Goal: Task Accomplishment & Management: Complete application form

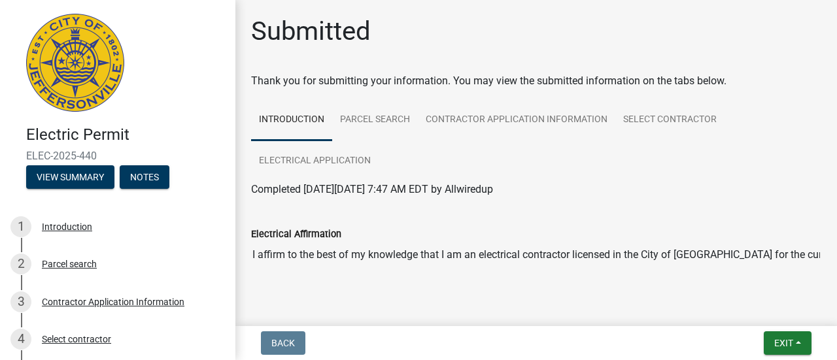
scroll to position [24, 0]
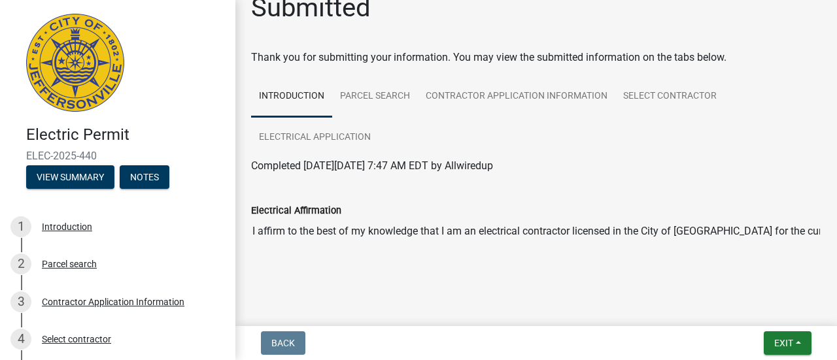
click at [329, 324] on div "Electric Permit ELEC-2025-440 View Summary Notes 1 Introduction 2 Parcel search…" at bounding box center [418, 180] width 837 height 360
click at [8, 214] on link "1 Introduction" at bounding box center [117, 227] width 235 height 38
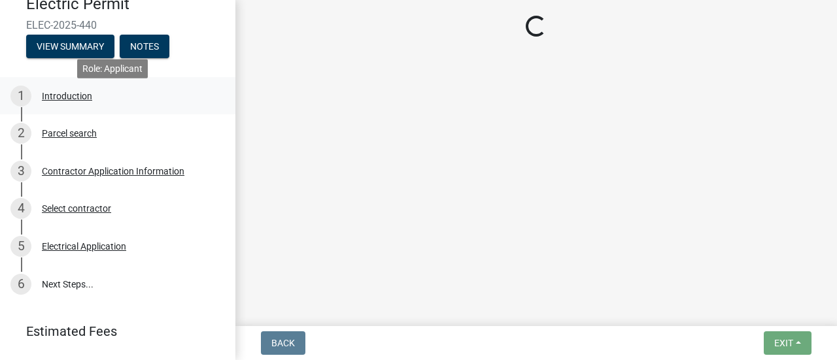
scroll to position [137, 0]
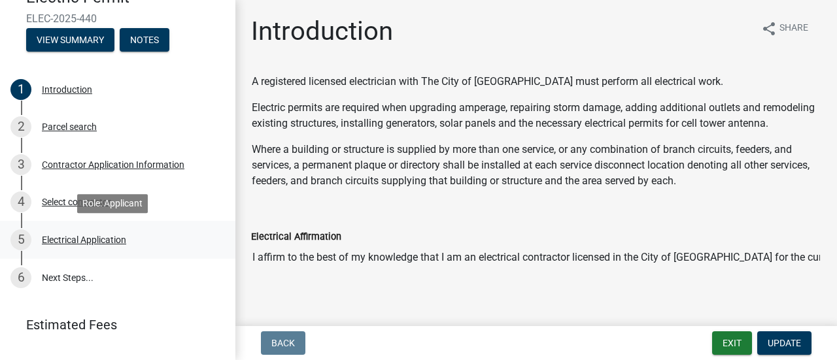
click at [55, 238] on div "Electrical Application" at bounding box center [84, 239] width 84 height 9
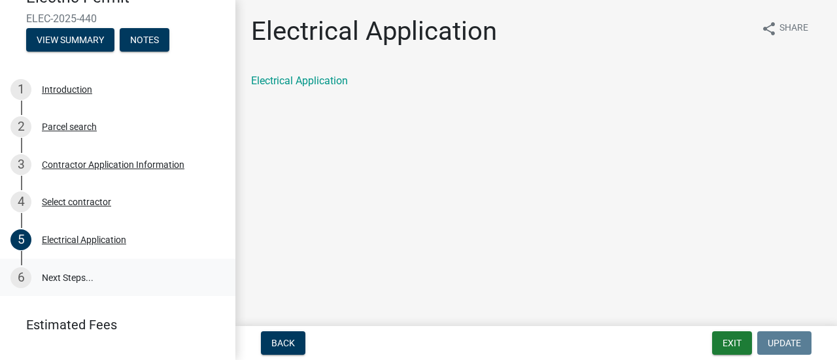
click at [46, 280] on link "6 Next Steps..." at bounding box center [117, 278] width 235 height 38
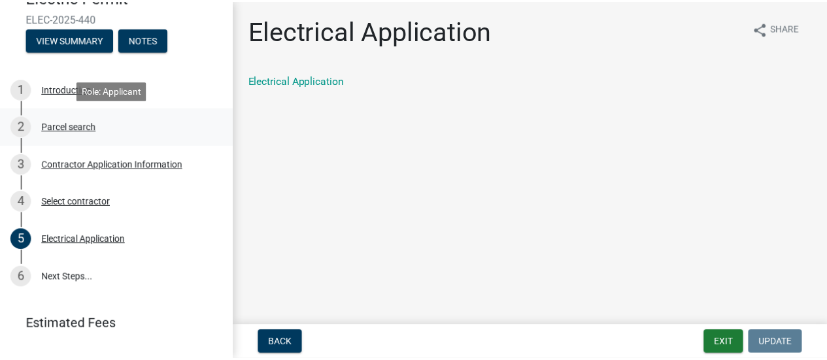
scroll to position [0, 0]
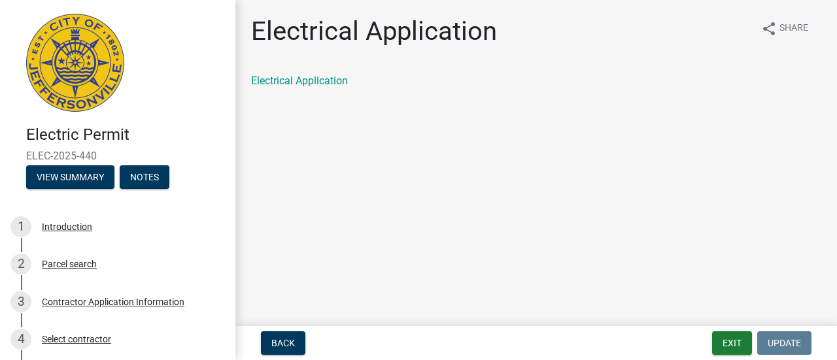
click at [67, 50] on img at bounding box center [75, 63] width 98 height 98
click at [727, 348] on button "Exit" at bounding box center [732, 343] width 40 height 24
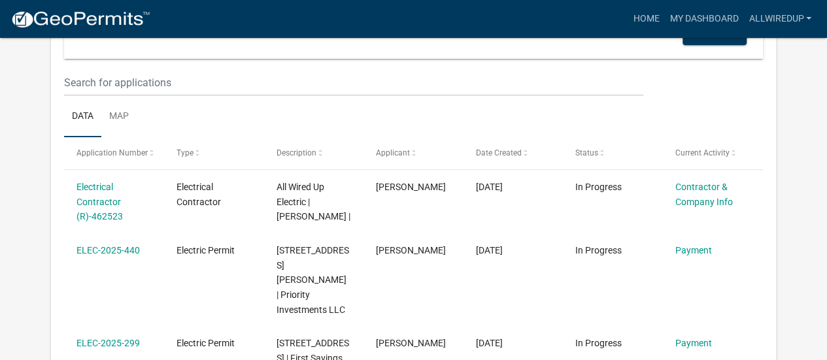
scroll to position [169, 0]
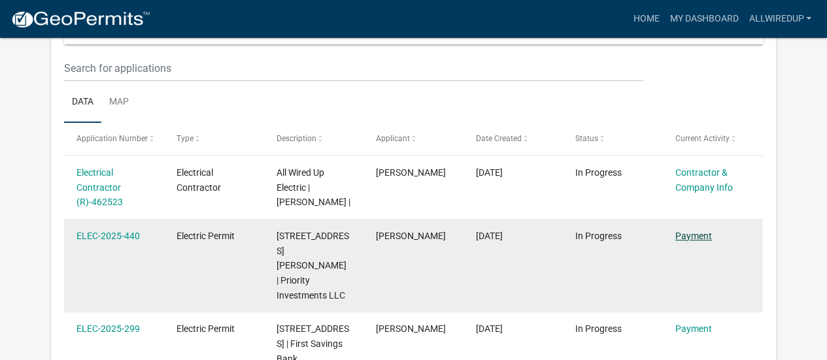
click at [694, 240] on link "Payment" at bounding box center [693, 236] width 37 height 10
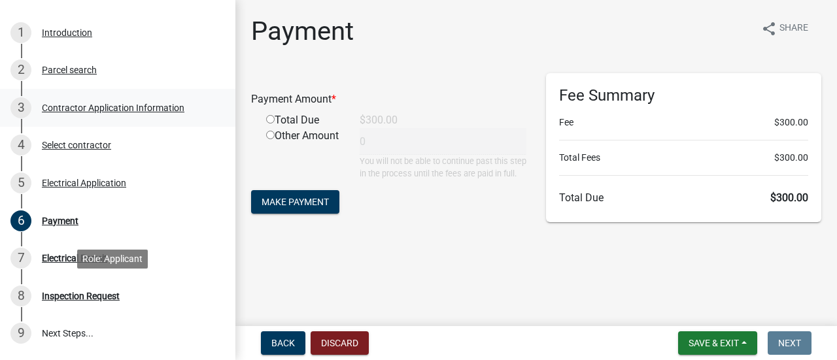
scroll to position [195, 0]
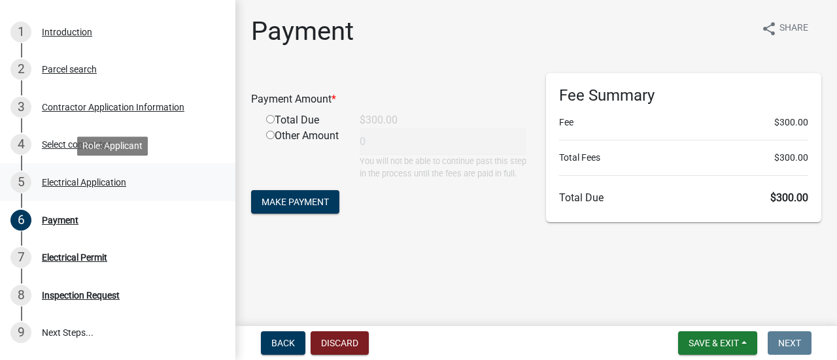
click at [69, 190] on div "5 Electrical Application" at bounding box center [112, 182] width 204 height 21
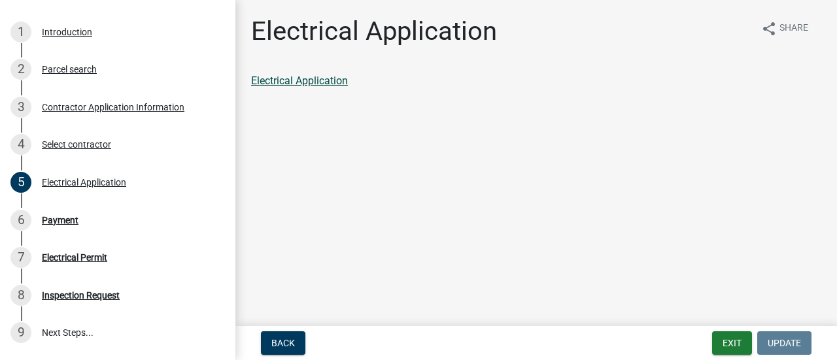
click at [278, 83] on link "Electrical Application" at bounding box center [299, 81] width 97 height 12
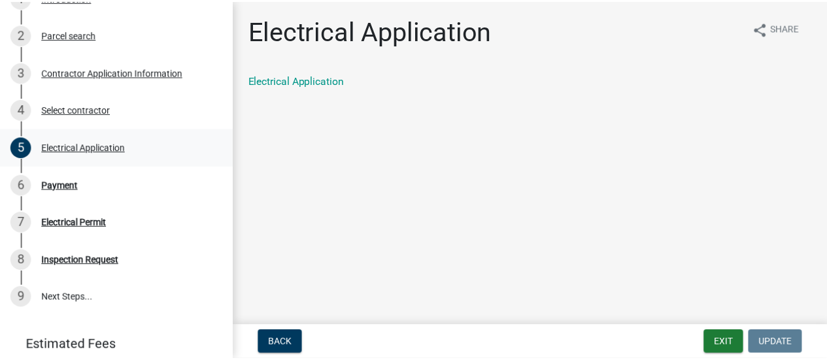
scroll to position [238, 0]
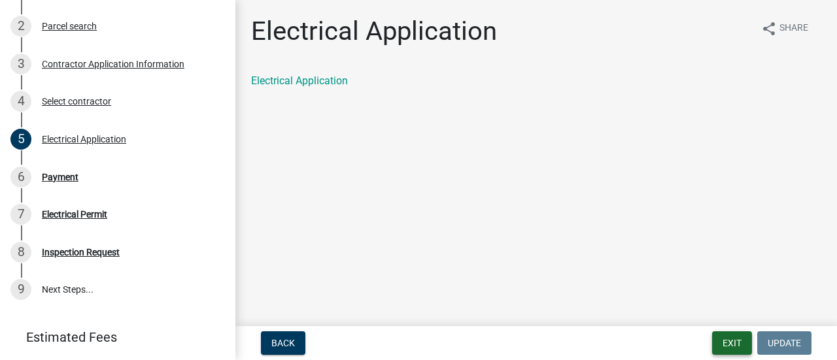
click at [741, 347] on button "Exit" at bounding box center [732, 343] width 40 height 24
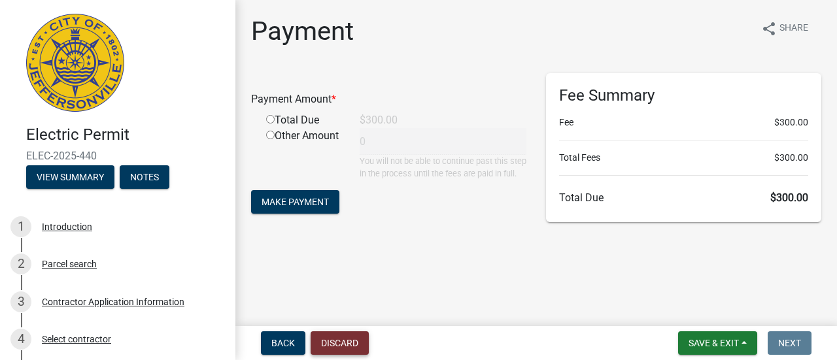
click at [342, 343] on button "Discard" at bounding box center [339, 343] width 58 height 24
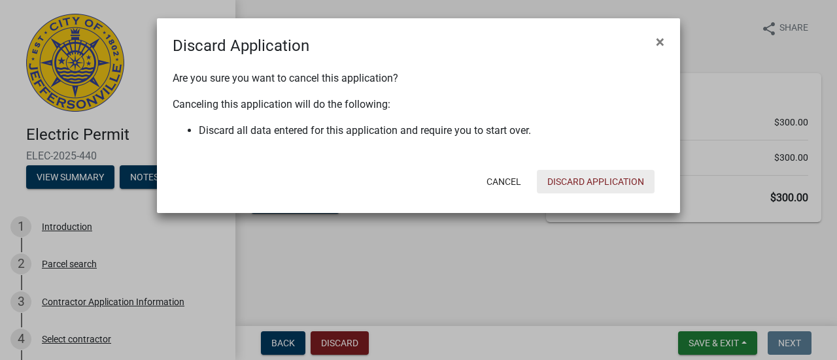
click at [630, 182] on button "Discard Application" at bounding box center [596, 182] width 118 height 24
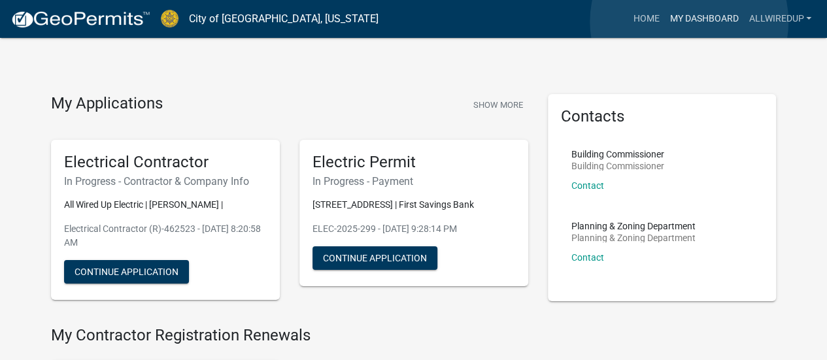
click at [689, 22] on link "My Dashboard" at bounding box center [703, 19] width 79 height 25
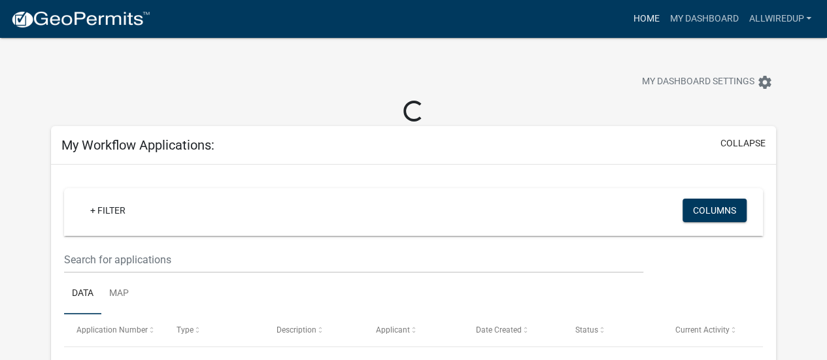
click at [637, 19] on link "Home" at bounding box center [645, 19] width 37 height 25
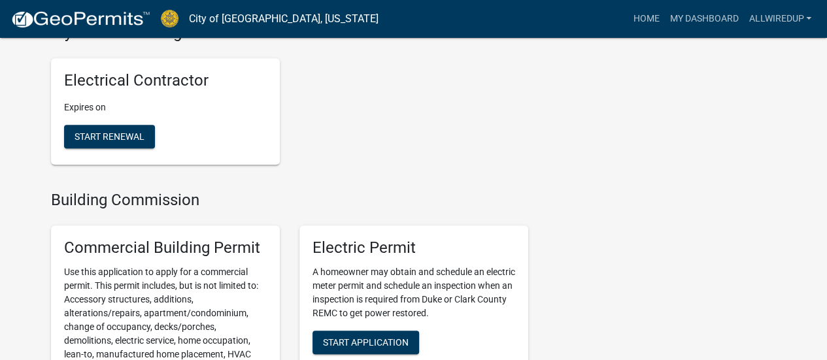
scroll to position [512, 0]
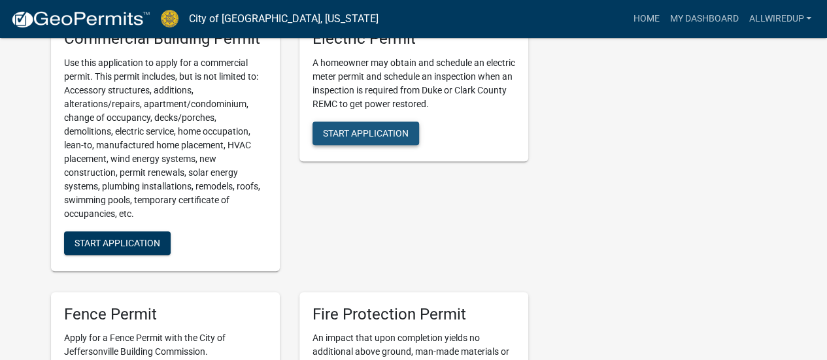
click at [327, 135] on span "Start Application" at bounding box center [366, 132] width 86 height 10
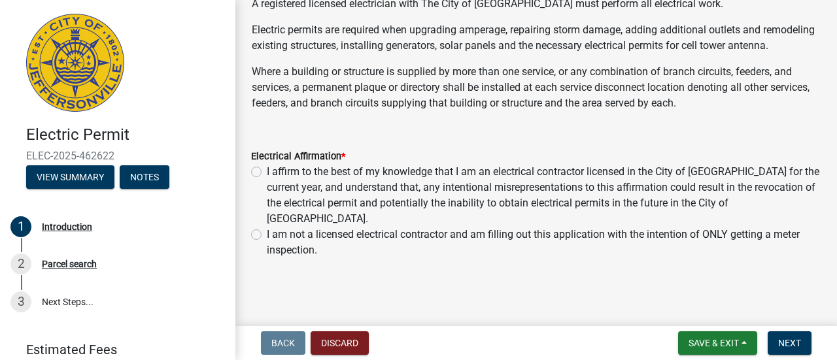
scroll to position [87, 0]
click at [267, 181] on label "I affirm to the best of my knowledge that I am an electrical contractor license…" at bounding box center [544, 195] width 554 height 63
click at [267, 173] on input "I affirm to the best of my knowledge that I am an electrical contractor license…" at bounding box center [271, 168] width 8 height 8
radio input "true"
click at [785, 341] on span "Next" at bounding box center [789, 343] width 23 height 10
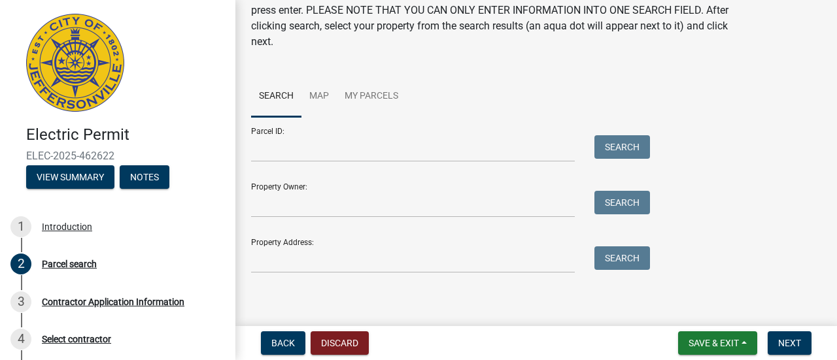
scroll to position [69, 0]
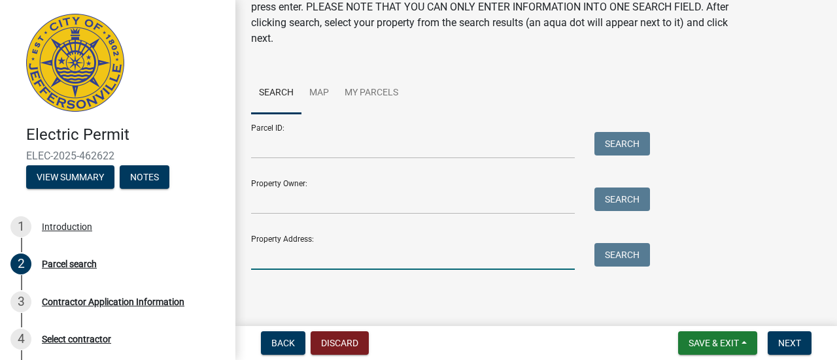
click at [315, 257] on input "Property Address:" at bounding box center [413, 256] width 324 height 27
type input "904 [PERSON_NAME]"
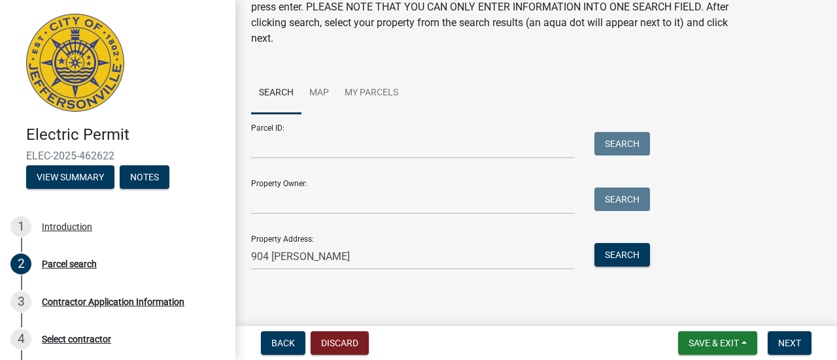
click at [643, 240] on div "Parcel ID: Search Property Owner: Search Property Address: [STREET_ADDRESS][PER…" at bounding box center [536, 192] width 570 height 156
click at [643, 266] on button "Search" at bounding box center [622, 255] width 56 height 24
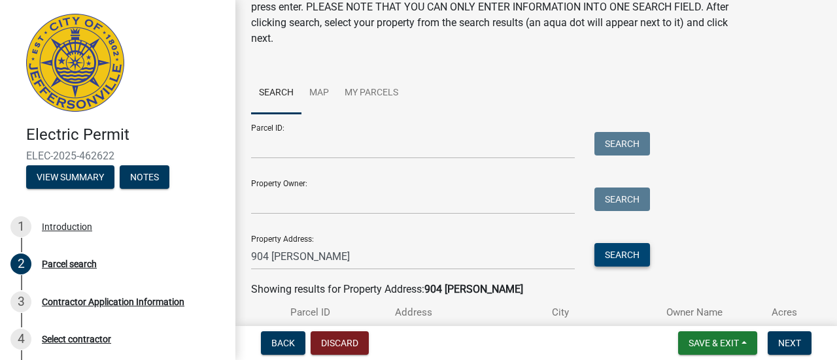
scroll to position [158, 0]
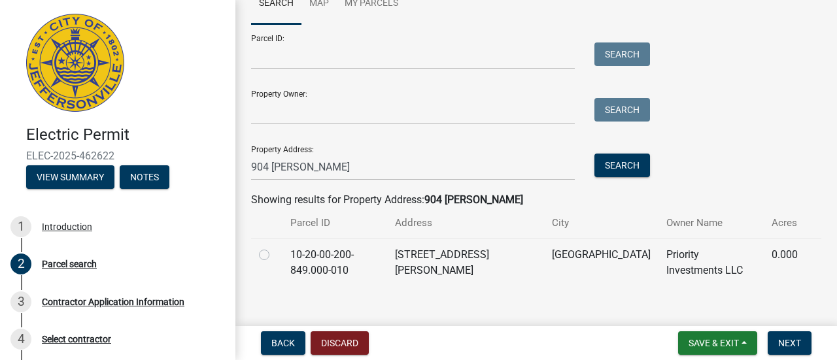
click at [271, 257] on div at bounding box center [267, 255] width 16 height 16
click at [275, 247] on label at bounding box center [275, 247] width 0 height 0
click at [275, 255] on input "radio" at bounding box center [279, 251] width 8 height 8
radio input "true"
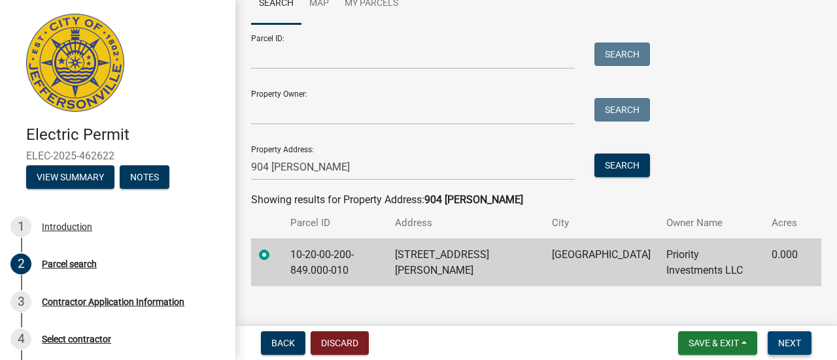
click at [773, 337] on button "Next" at bounding box center [789, 343] width 44 height 24
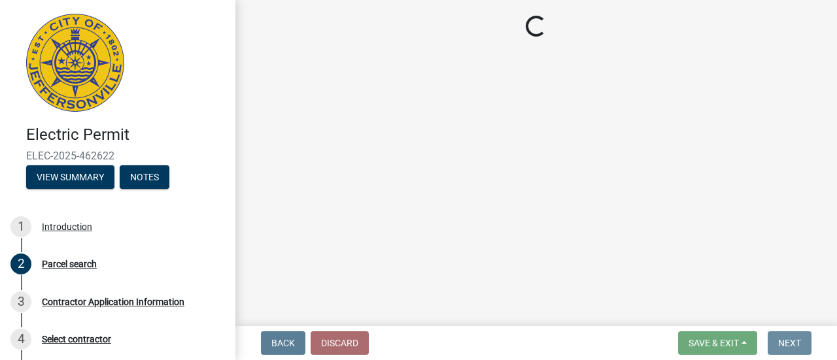
scroll to position [0, 0]
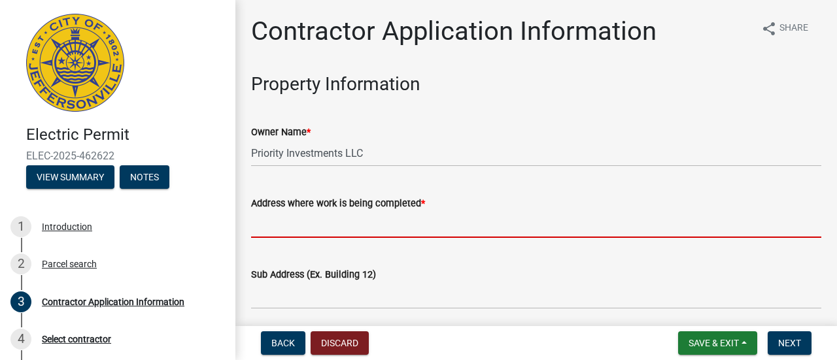
click at [384, 227] on input "Address where work is being completed *" at bounding box center [536, 224] width 570 height 27
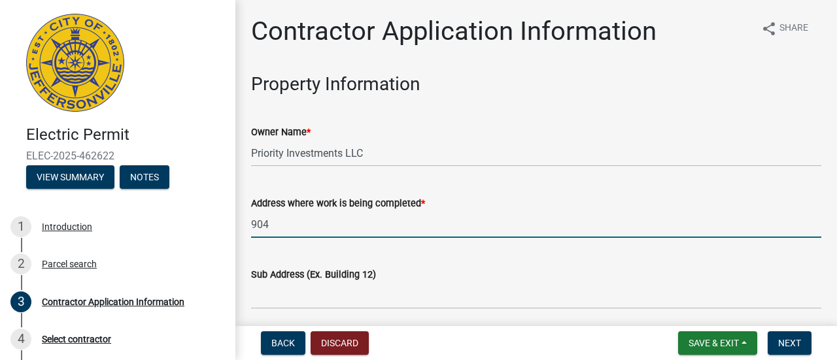
type input "904 [PERSON_NAME]"
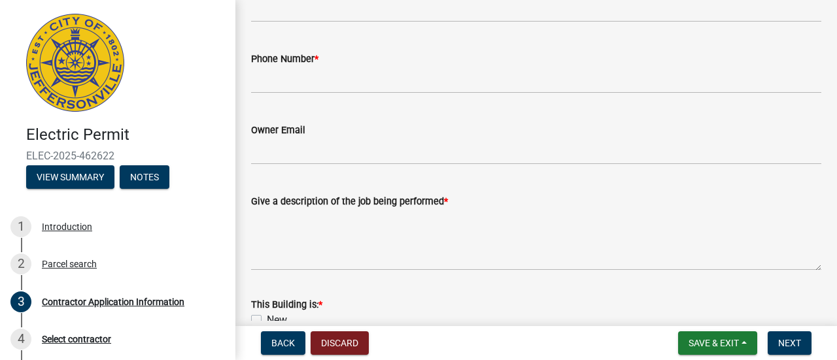
scroll to position [378, 0]
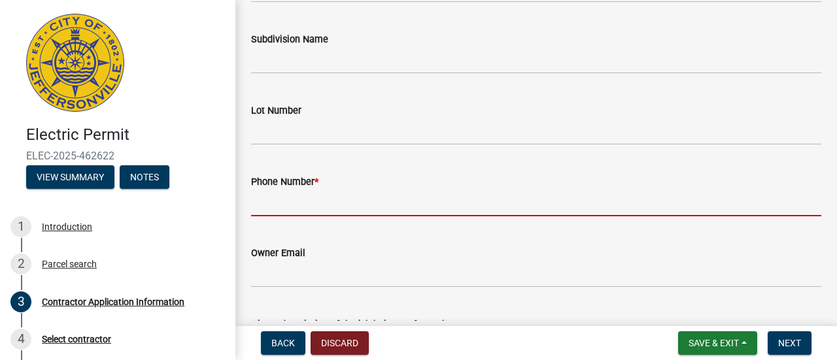
click at [466, 199] on input "Phone Number *" at bounding box center [536, 203] width 570 height 27
type input "5024088887"
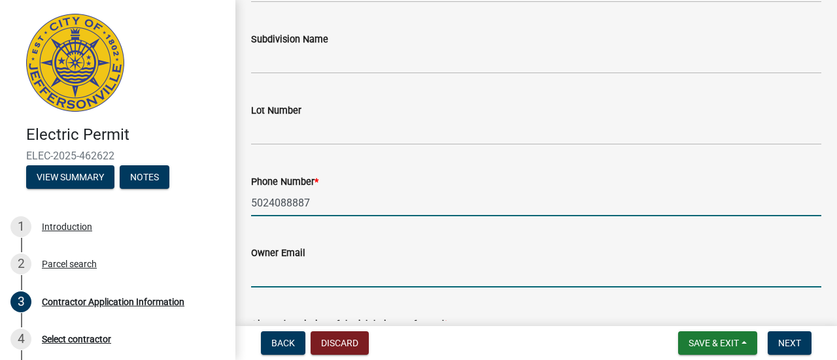
type input "[EMAIL_ADDRESS][DOMAIN_NAME]"
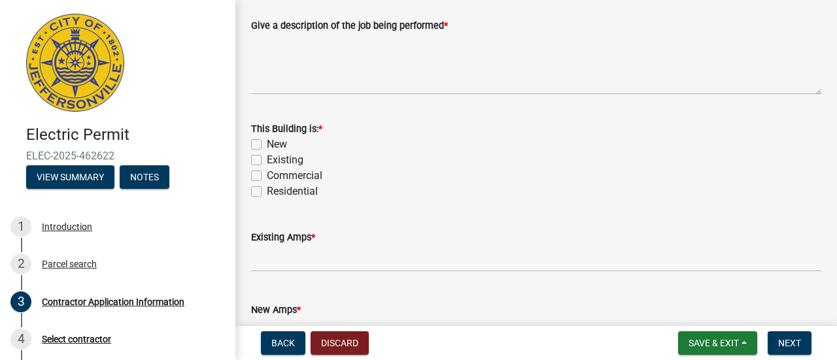
scroll to position [677, 0]
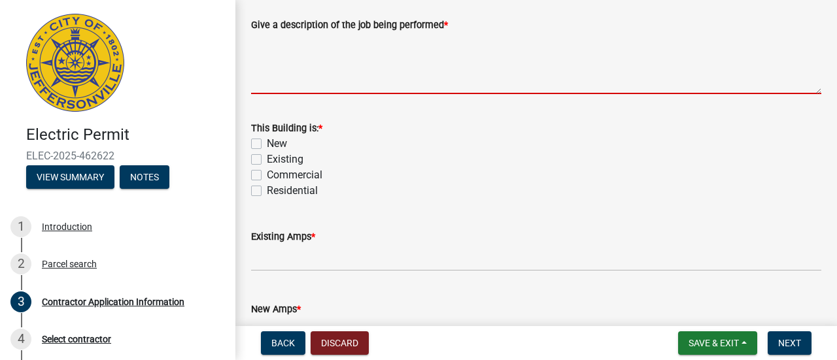
click at [317, 70] on textarea "Give a description of the job being performed *" at bounding box center [536, 63] width 570 height 61
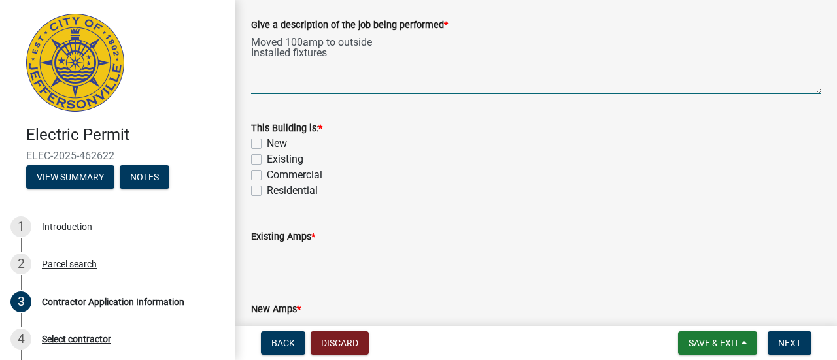
type textarea "Moved 100amp to outside Installed fixtures"
click at [267, 157] on label "Existing" at bounding box center [285, 160] width 37 height 16
click at [267, 157] on input "Existing" at bounding box center [271, 156] width 8 height 8
checkbox input "true"
checkbox input "false"
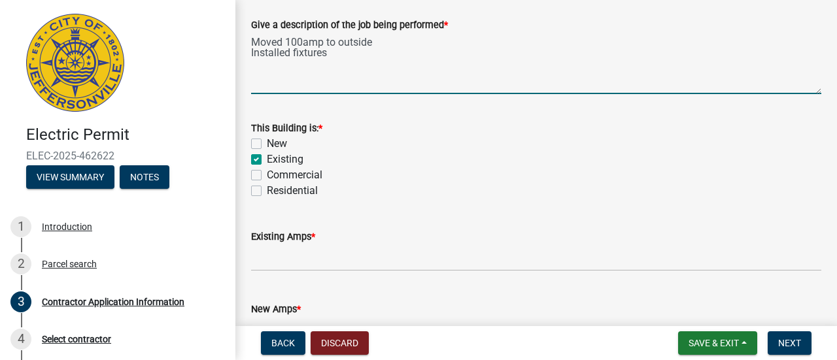
checkbox input "true"
checkbox input "false"
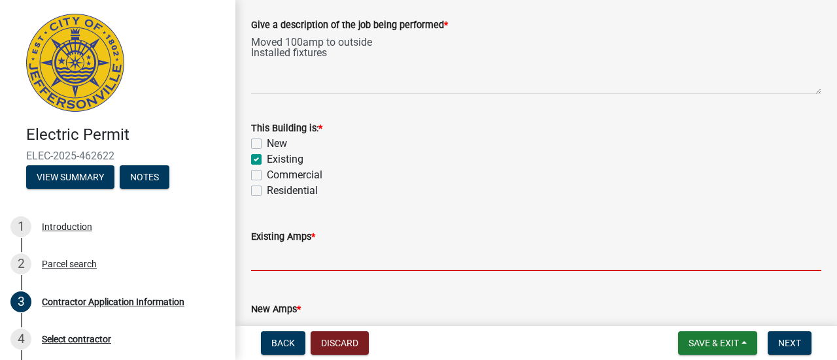
click at [280, 254] on input "text" at bounding box center [536, 257] width 570 height 27
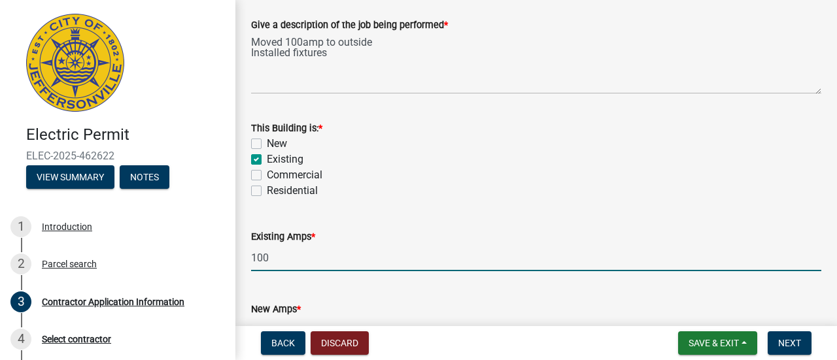
scroll to position [762, 0]
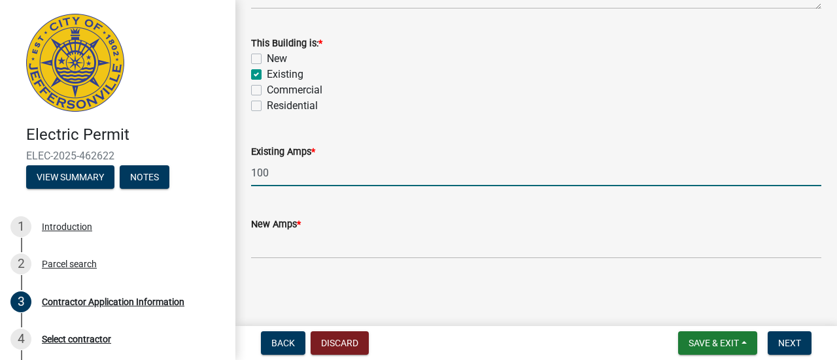
type input "100"
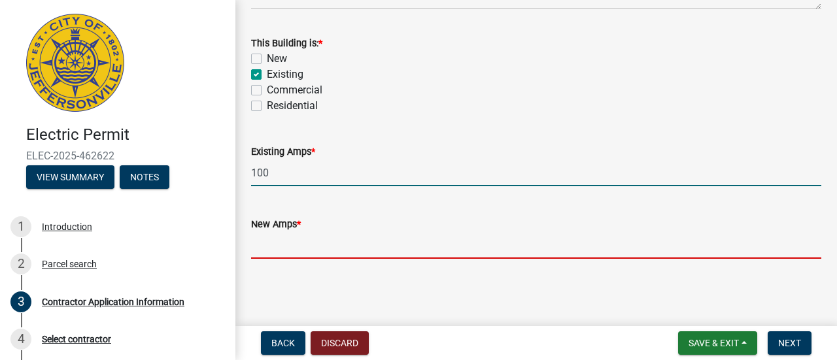
click at [280, 254] on input "text" at bounding box center [536, 245] width 570 height 27
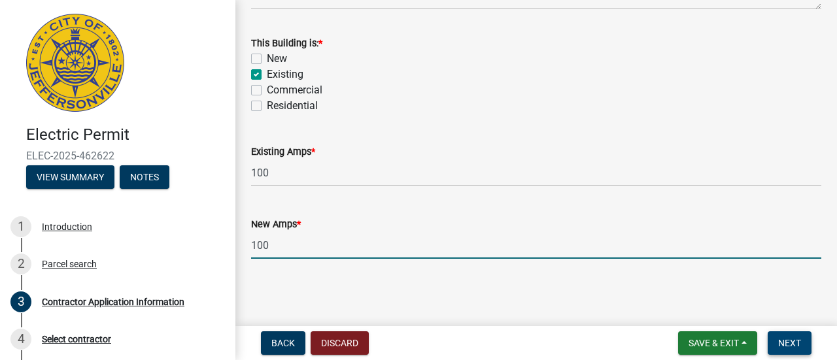
type input "100"
click at [774, 351] on button "Next" at bounding box center [789, 343] width 44 height 24
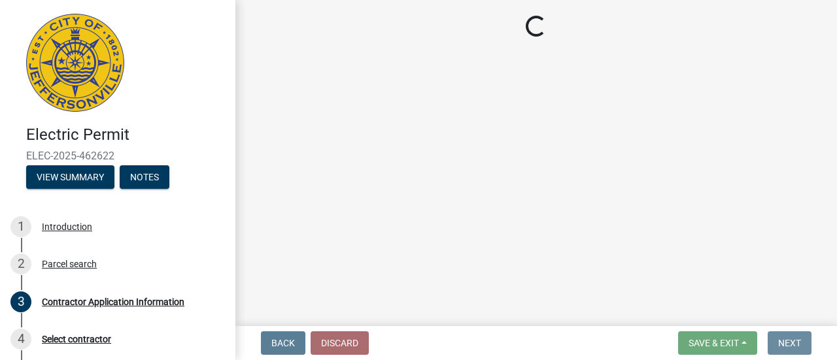
scroll to position [0, 0]
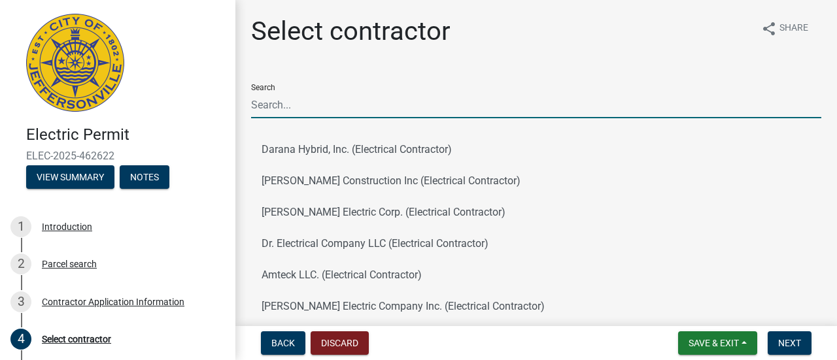
click at [303, 99] on input "Search" at bounding box center [536, 105] width 570 height 27
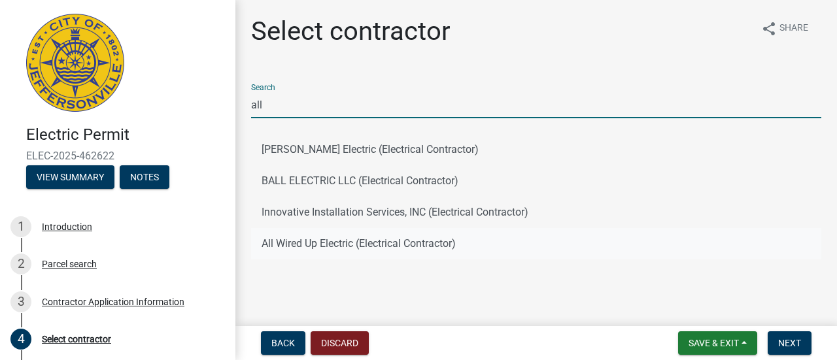
type input "all"
click at [296, 244] on button "All Wired Up Electric (Electrical Contractor)" at bounding box center [536, 243] width 570 height 31
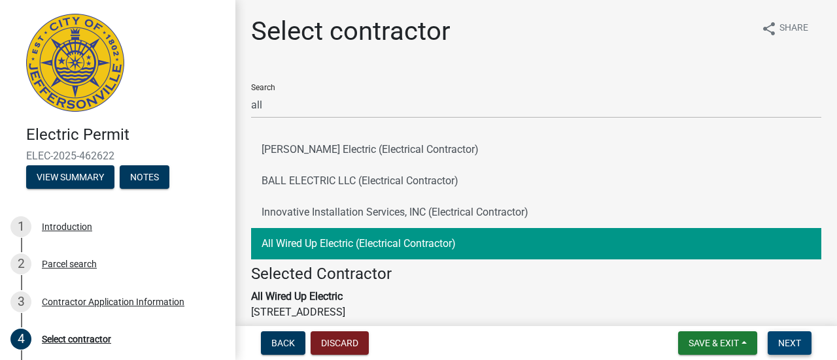
click at [790, 341] on span "Next" at bounding box center [789, 343] width 23 height 10
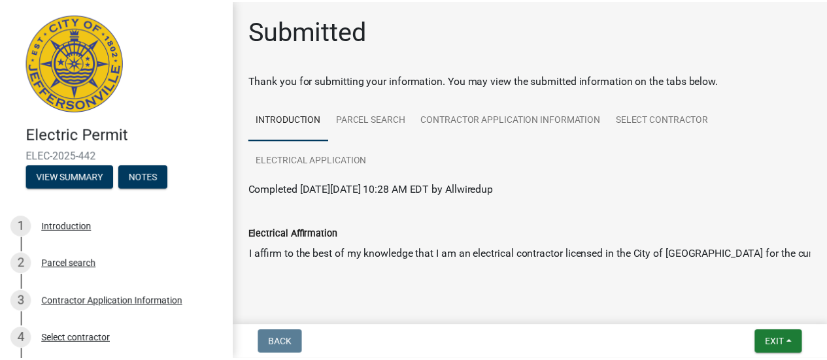
scroll to position [24, 0]
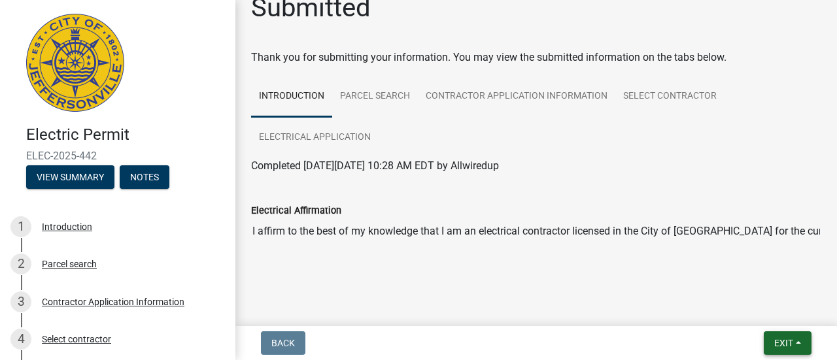
click at [770, 338] on button "Exit" at bounding box center [787, 343] width 48 height 24
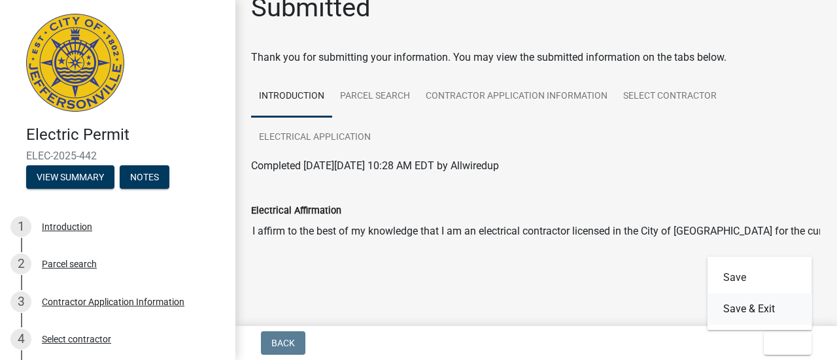
click at [748, 310] on button "Save & Exit" at bounding box center [759, 308] width 105 height 31
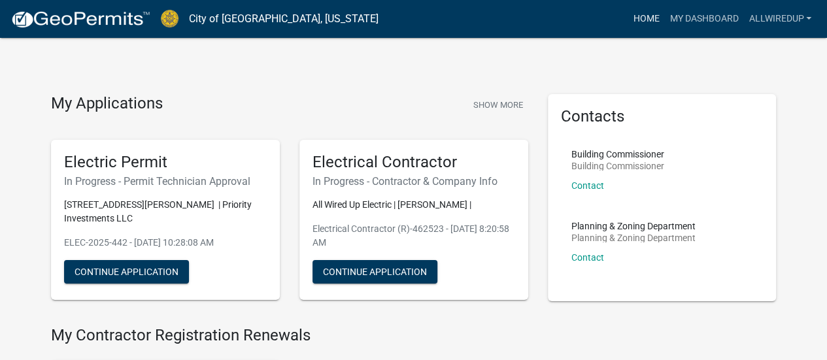
click at [635, 22] on link "Home" at bounding box center [645, 19] width 37 height 25
click at [672, 20] on link "My Dashboard" at bounding box center [703, 19] width 79 height 25
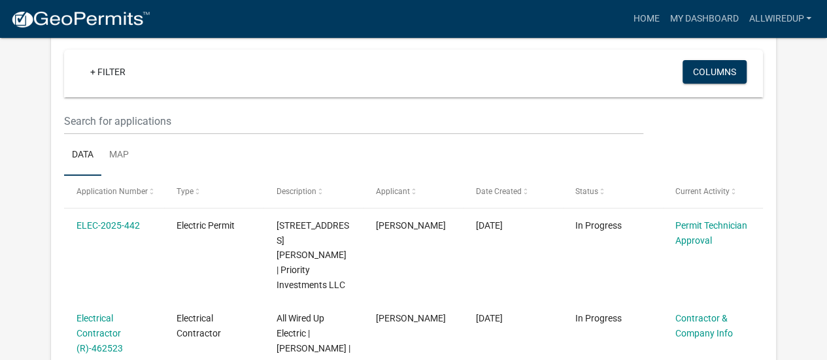
scroll to position [117, 0]
